Goal: Transaction & Acquisition: Book appointment/travel/reservation

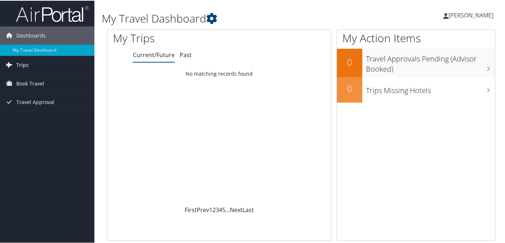
click at [49, 66] on link "Trips" at bounding box center [47, 64] width 94 height 18
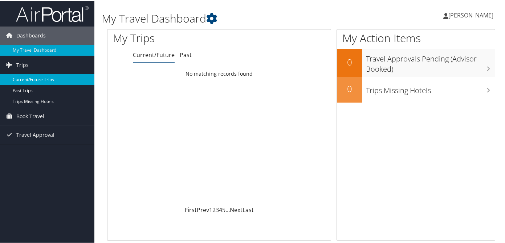
click at [41, 81] on link "Current/Future Trips" at bounding box center [47, 78] width 94 height 11
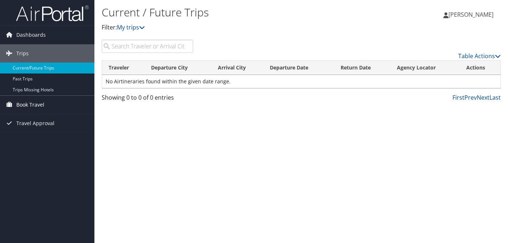
click at [64, 103] on link "Book Travel" at bounding box center [47, 105] width 94 height 18
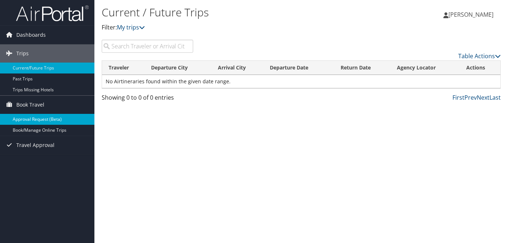
click at [42, 118] on link "Approval Request (Beta)" at bounding box center [47, 119] width 94 height 11
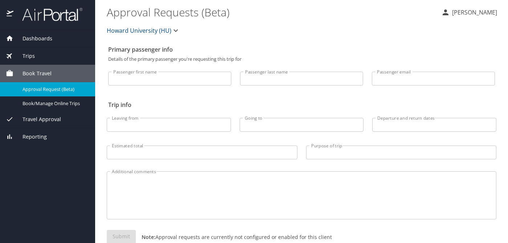
click at [61, 44] on div "Dashboards" at bounding box center [47, 38] width 95 height 17
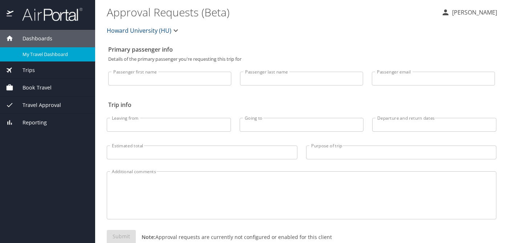
click at [58, 57] on div "My Travel Dashboard" at bounding box center [48, 54] width 84 height 8
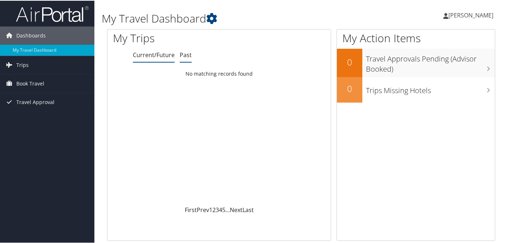
click at [186, 56] on link "Past" at bounding box center [186, 54] width 12 height 8
click at [220, 16] on h1 "My Travel Dashboard" at bounding box center [235, 17] width 266 height 15
click at [213, 18] on icon at bounding box center [211, 17] width 11 height 11
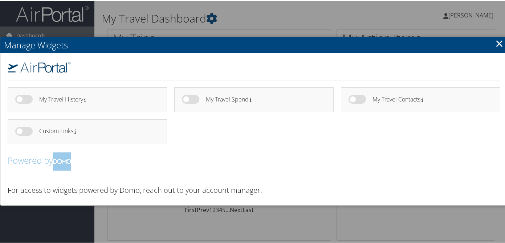
click at [495, 44] on link "×" at bounding box center [499, 42] width 8 height 15
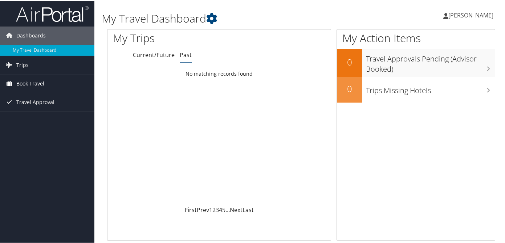
click at [54, 84] on link "Book Travel" at bounding box center [47, 83] width 94 height 18
click at [39, 83] on span "Book Travel" at bounding box center [30, 83] width 28 height 18
click at [38, 83] on span "Book Travel" at bounding box center [30, 83] width 28 height 18
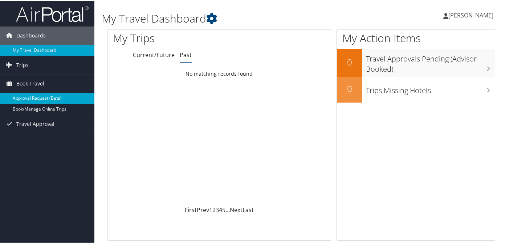
click at [40, 95] on link "Approval Request (Beta)" at bounding box center [47, 97] width 94 height 11
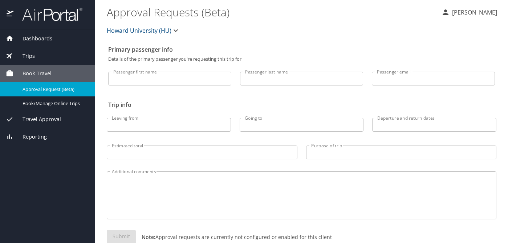
click at [35, 71] on span "Book Travel" at bounding box center [32, 73] width 38 height 8
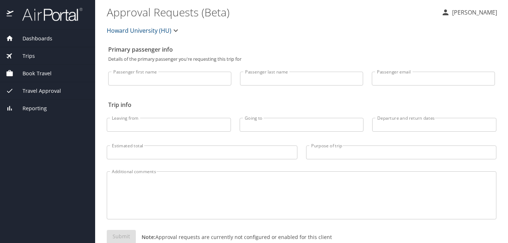
click at [42, 76] on span "Book Travel" at bounding box center [32, 73] width 38 height 8
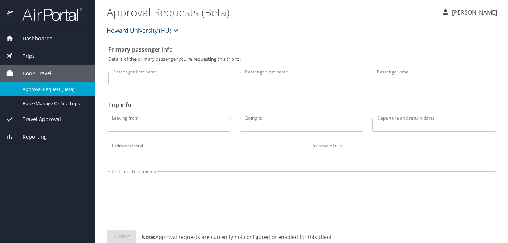
click at [44, 116] on span "Travel Approval" at bounding box center [37, 119] width 48 height 8
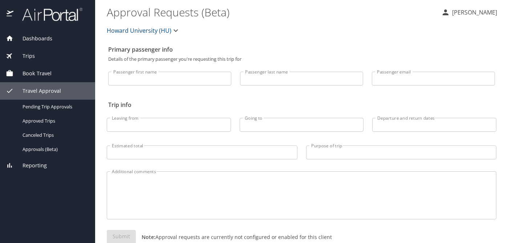
click at [37, 89] on span "Travel Approval" at bounding box center [37, 91] width 48 height 8
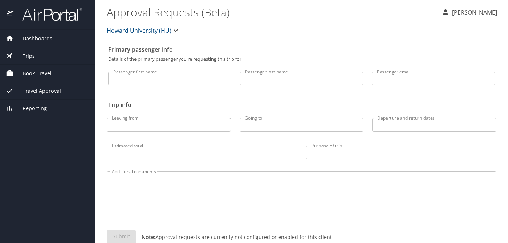
click at [34, 73] on span "Book Travel" at bounding box center [32, 73] width 38 height 8
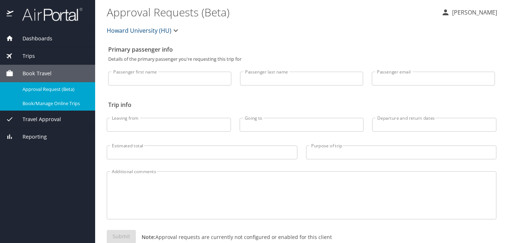
click at [60, 105] on span "Book/Manage Online Trips" at bounding box center [55, 103] width 64 height 7
